Goal: Navigation & Orientation: Find specific page/section

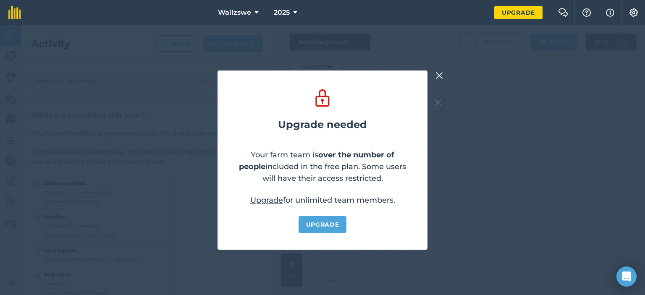
click at [434, 80] on button at bounding box center [439, 76] width 10 height 10
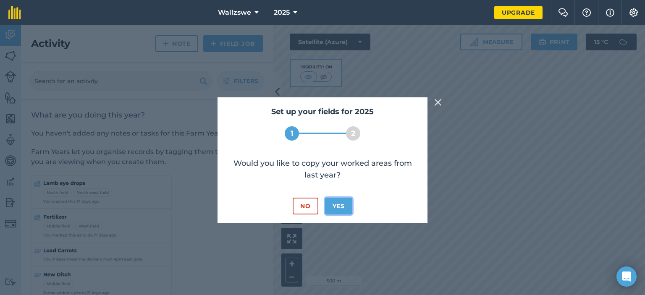
click at [333, 206] on button "Yes" at bounding box center [338, 206] width 27 height 17
click at [338, 210] on button "Yes" at bounding box center [338, 206] width 27 height 17
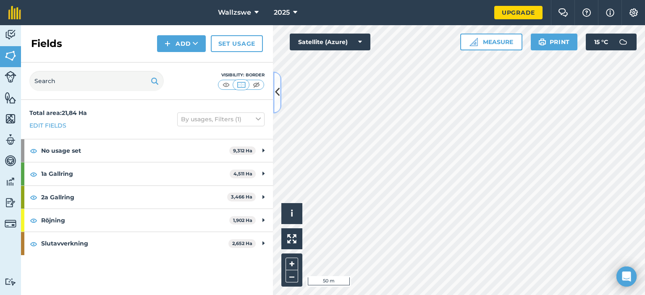
click at [277, 94] on icon at bounding box center [277, 92] width 5 height 15
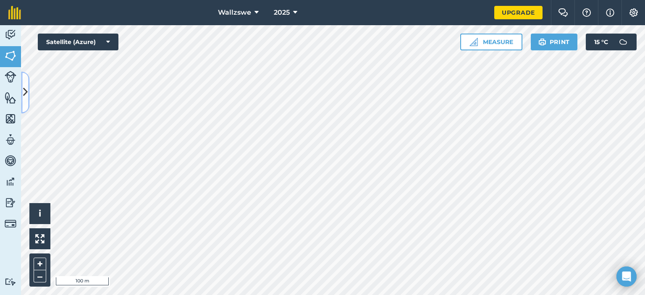
click at [27, 87] on icon at bounding box center [25, 92] width 5 height 15
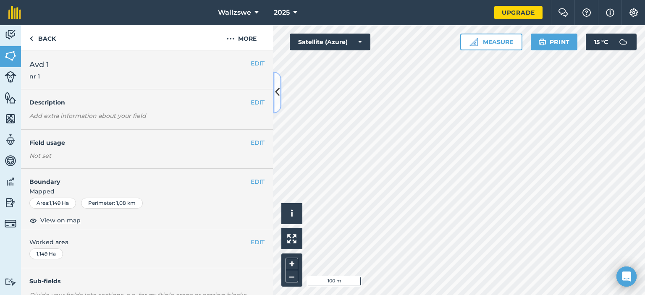
click at [277, 95] on icon at bounding box center [277, 92] width 5 height 15
